Goal: Task Accomplishment & Management: Use online tool/utility

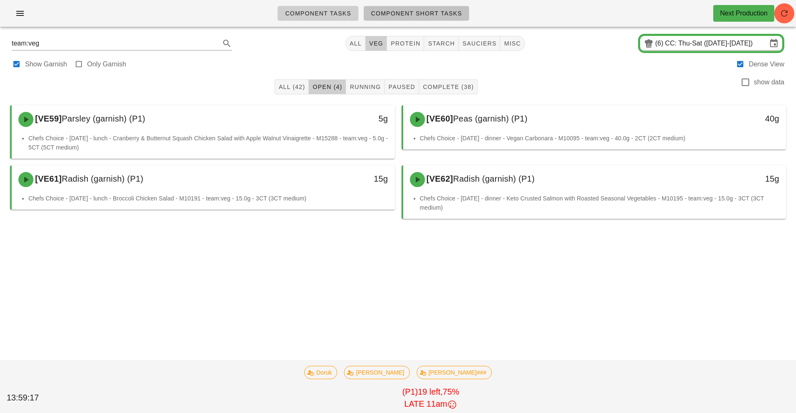
click at [440, 15] on span "Component Short Tasks" at bounding box center [416, 13] width 91 height 7
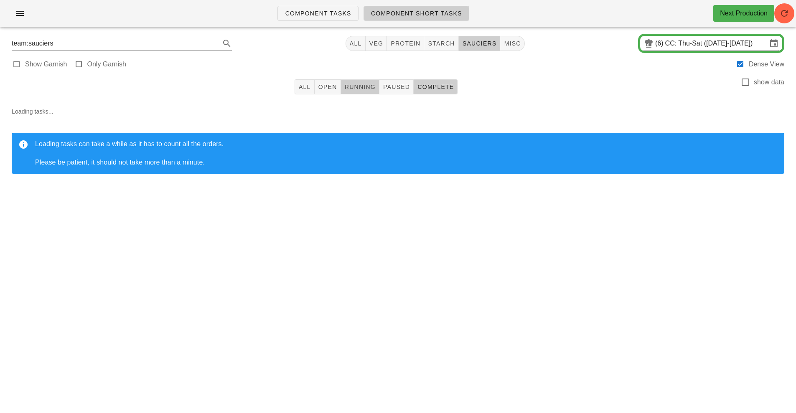
click at [360, 93] on button "Running" at bounding box center [360, 86] width 38 height 15
click at [695, 41] on input "CC: Thu-Sat ([DATE]-[DATE])" at bounding box center [716, 43] width 102 height 13
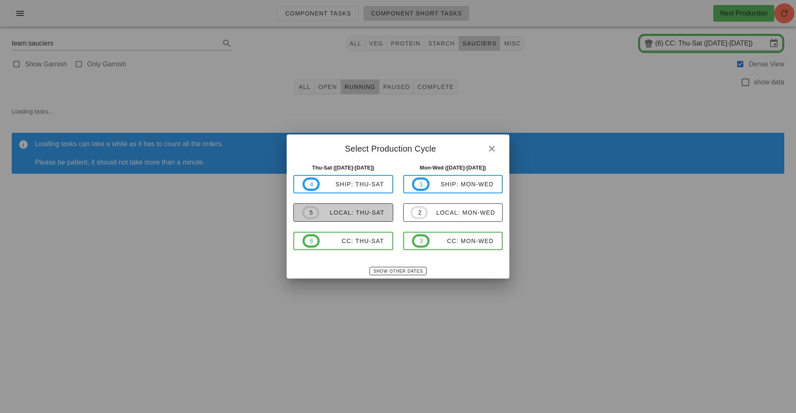
click at [367, 217] on span "5 local: Thu-Sat" at bounding box center [343, 212] width 82 height 13
type input "local: Thu-Sat ([DATE]-[DATE])"
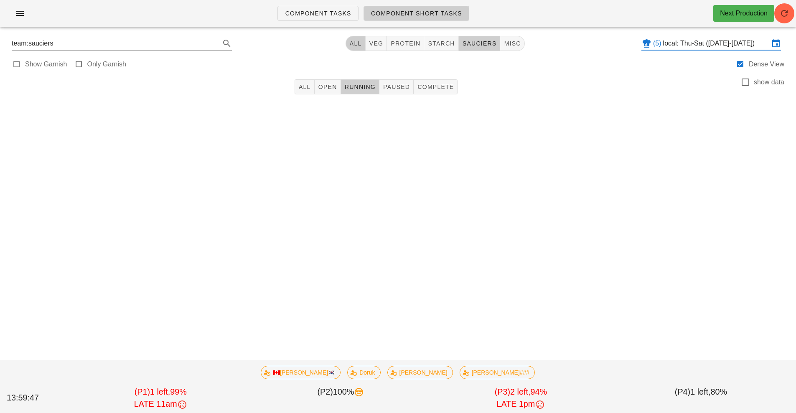
click at [354, 46] on span "All" at bounding box center [355, 43] width 13 height 7
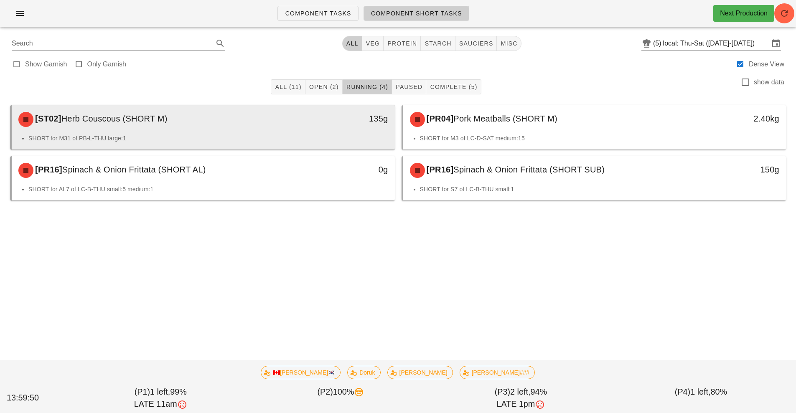
click at [270, 137] on li "SHORT for M31 of PB-L-THU large:1" at bounding box center [208, 138] width 360 height 9
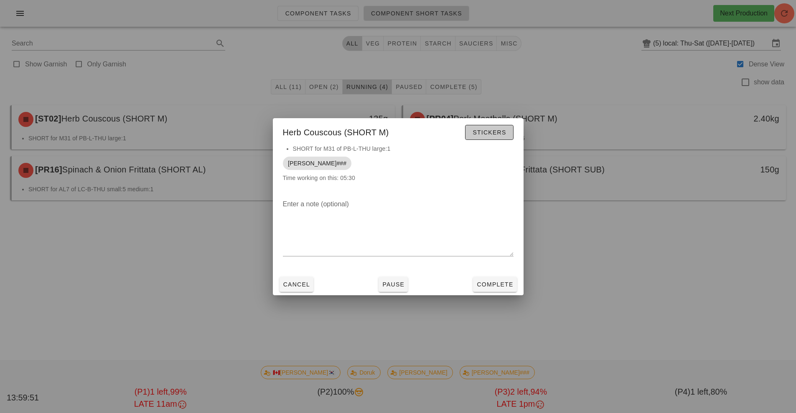
click at [489, 126] on button "Stickers" at bounding box center [489, 132] width 48 height 15
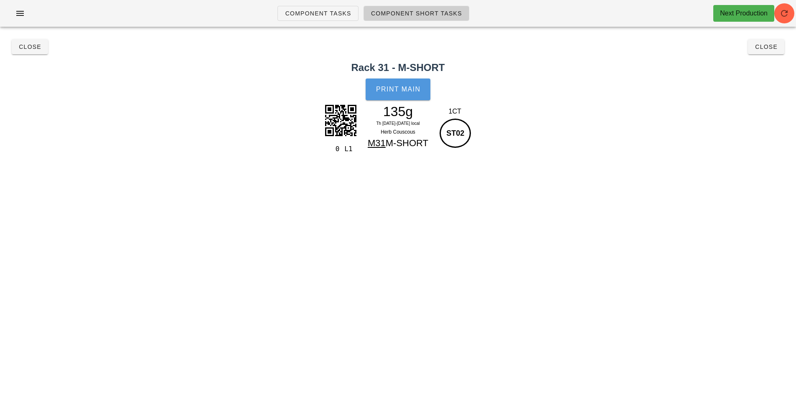
click at [411, 95] on button "Print Main" at bounding box center [398, 90] width 64 height 22
click at [27, 48] on span "Close" at bounding box center [29, 46] width 23 height 7
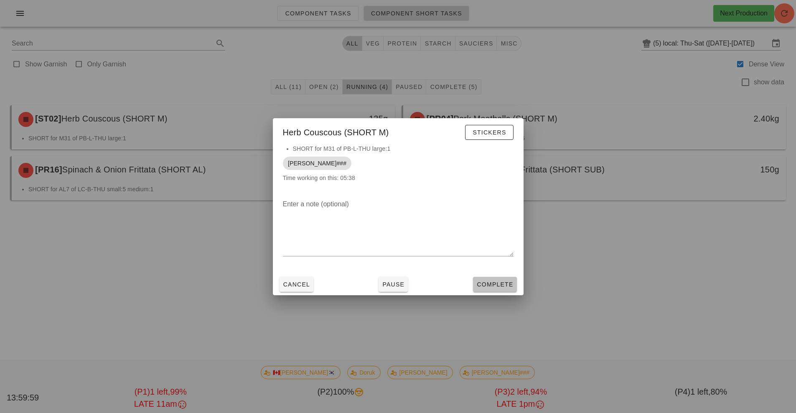
click at [500, 287] on span "Complete" at bounding box center [494, 284] width 37 height 7
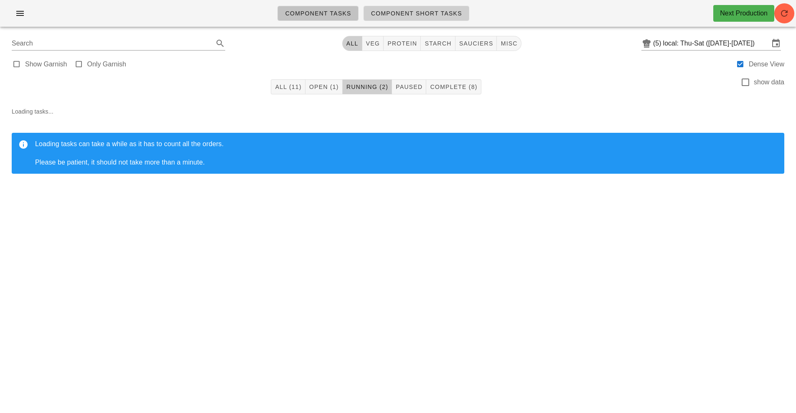
click at [325, 13] on span "Component Tasks" at bounding box center [318, 13] width 66 height 7
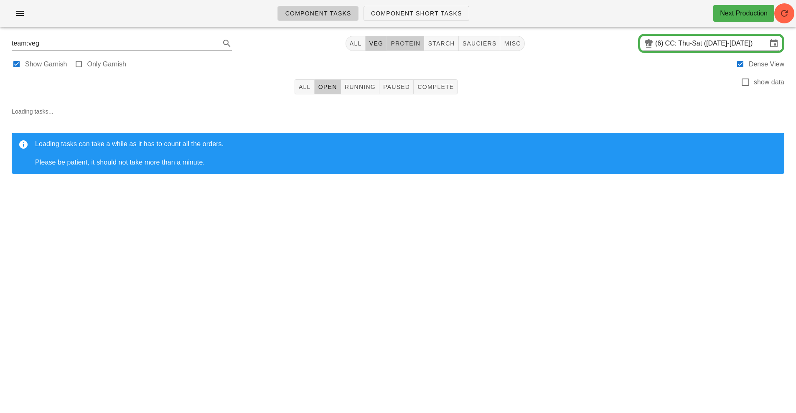
click at [404, 43] on span "protein" at bounding box center [405, 43] width 30 height 7
click at [305, 86] on span "All" at bounding box center [304, 87] width 13 height 7
click at [438, 84] on span "Complete" at bounding box center [435, 87] width 37 height 7
click at [438, 48] on button "starch" at bounding box center [441, 43] width 34 height 15
type input "team:starch"
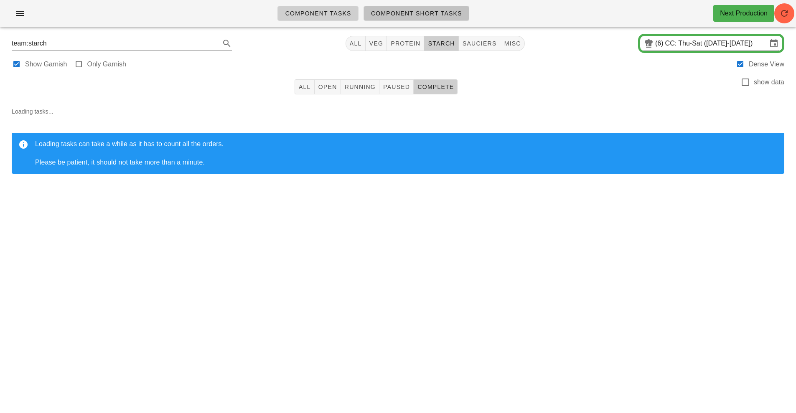
click at [424, 14] on span "Component Short Tasks" at bounding box center [416, 13] width 91 height 7
